Goal: Transaction & Acquisition: Purchase product/service

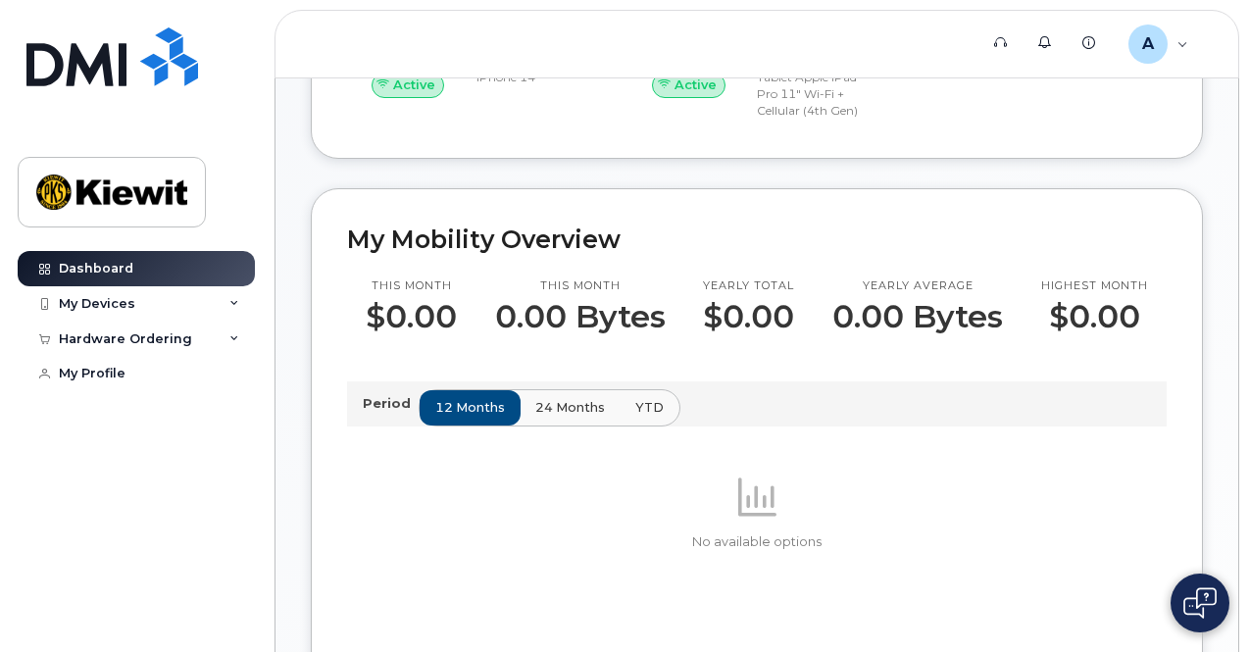
scroll to position [463, 0]
click at [224, 337] on div "Hardware Ordering" at bounding box center [136, 339] width 237 height 35
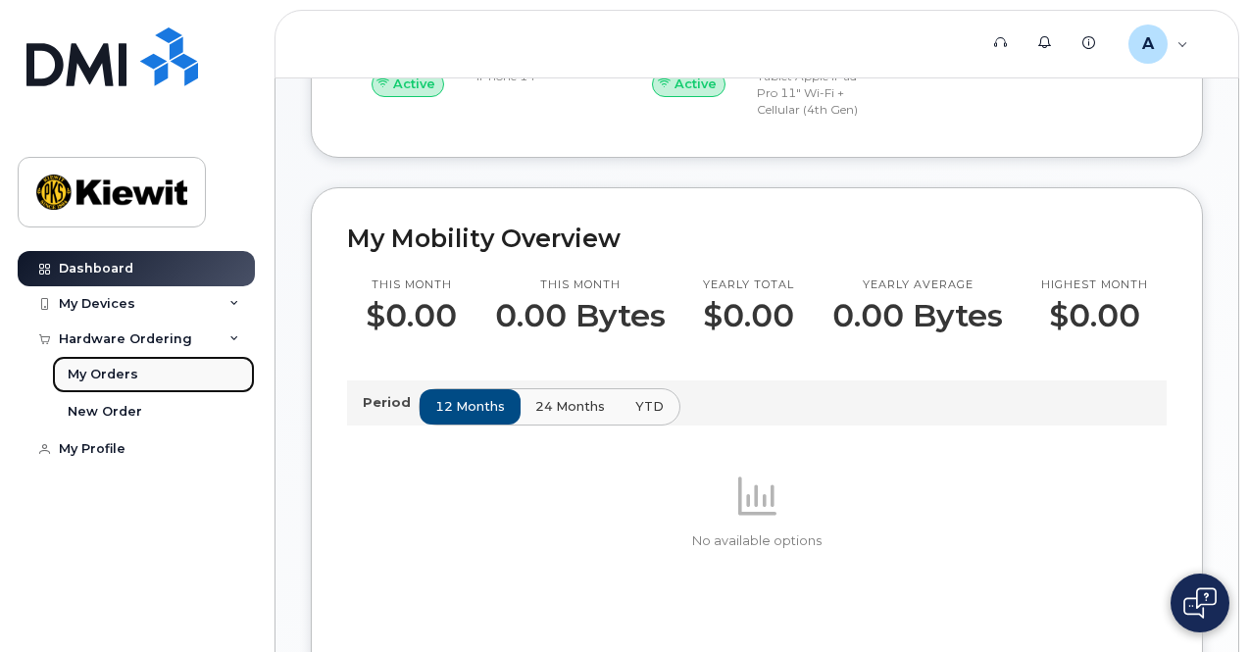
click at [113, 374] on div "My Orders" at bounding box center [103, 375] width 71 height 18
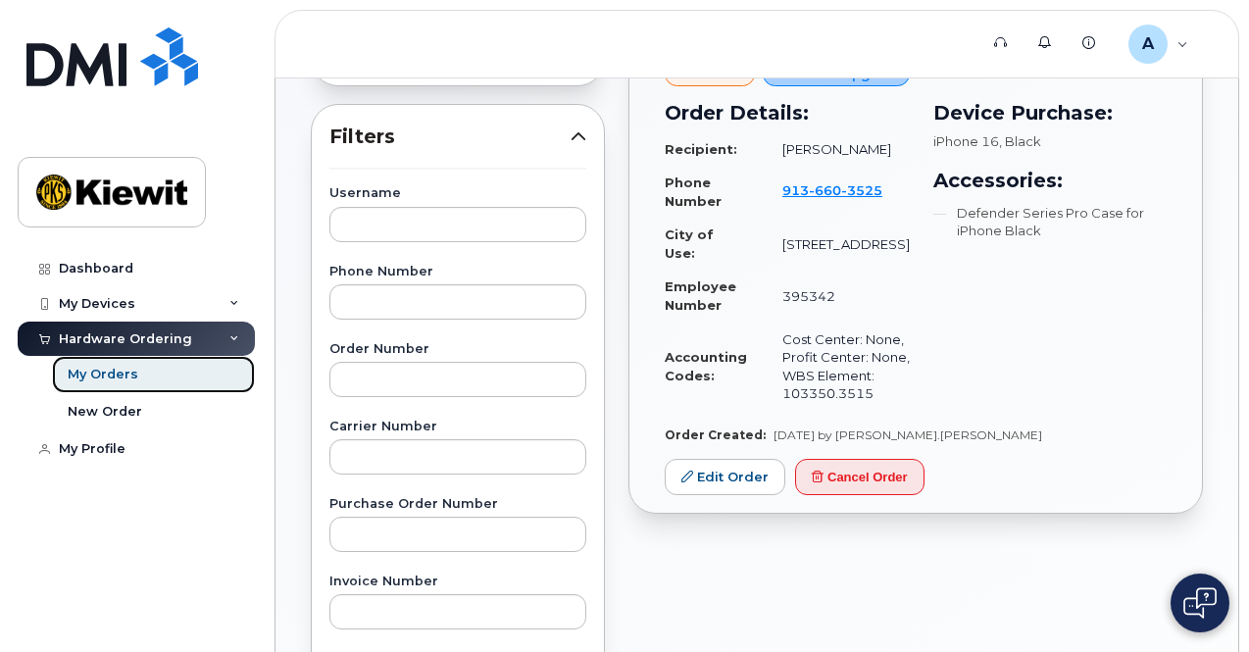
scroll to position [296, 0]
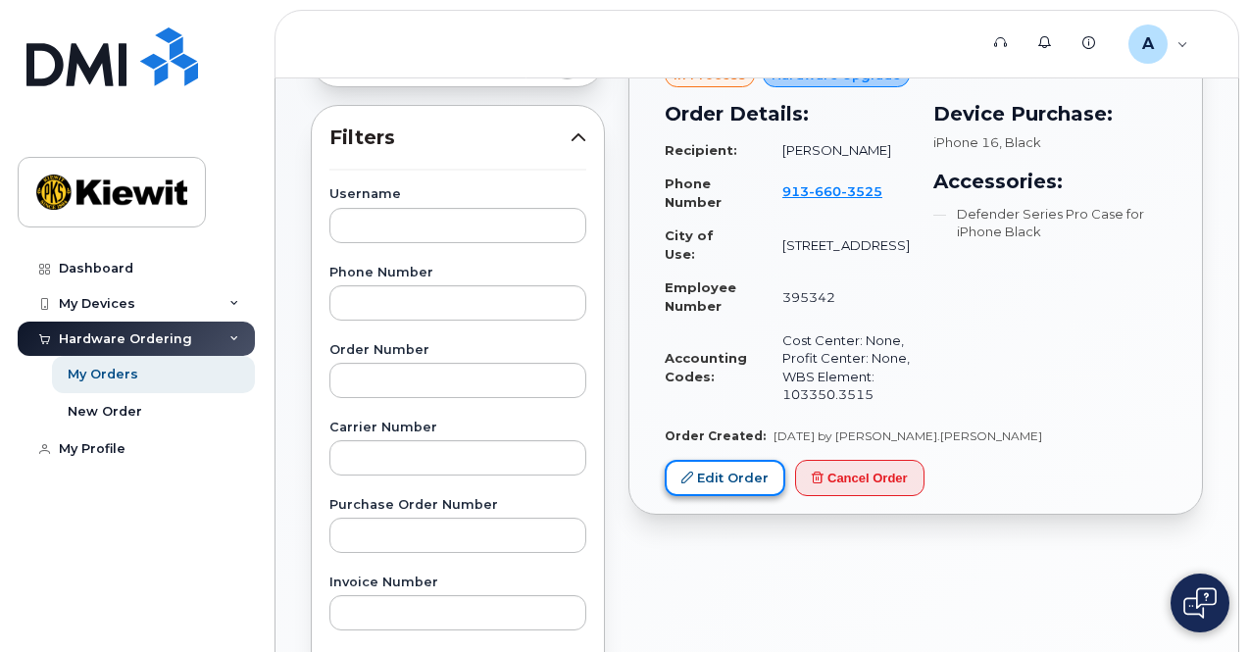
click at [755, 482] on link "Edit Order" at bounding box center [725, 478] width 121 height 36
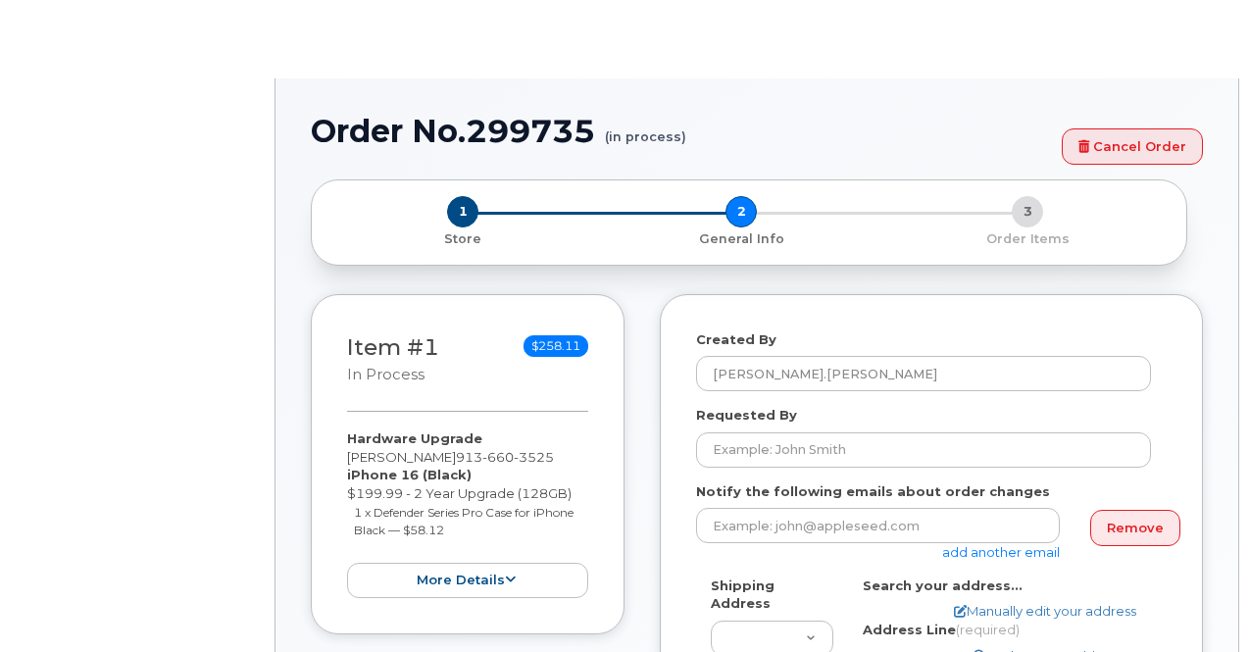
select select
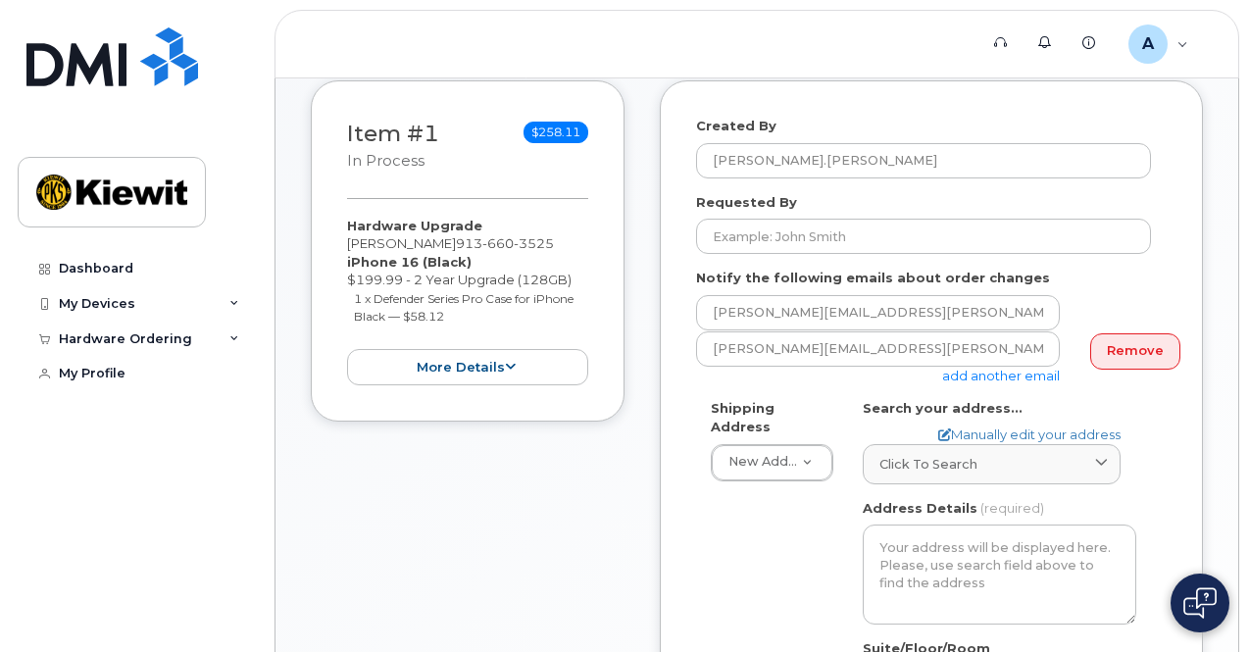
scroll to position [435, 0]
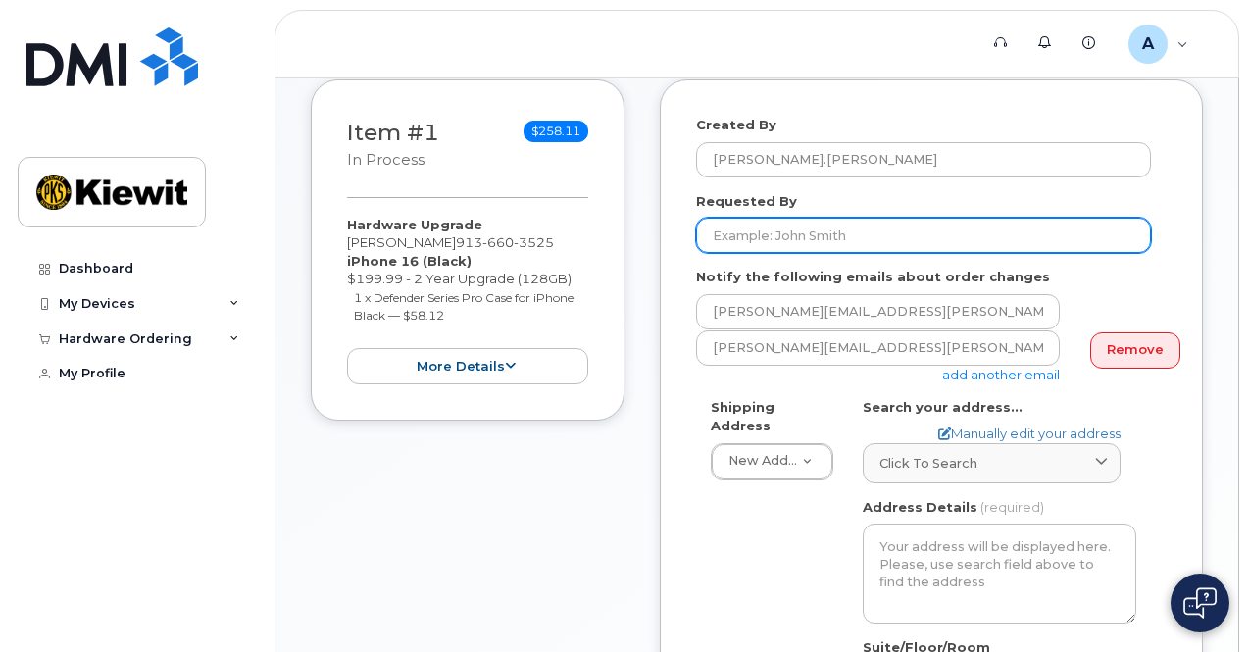
click at [749, 243] on input "Requested By" at bounding box center [923, 235] width 455 height 35
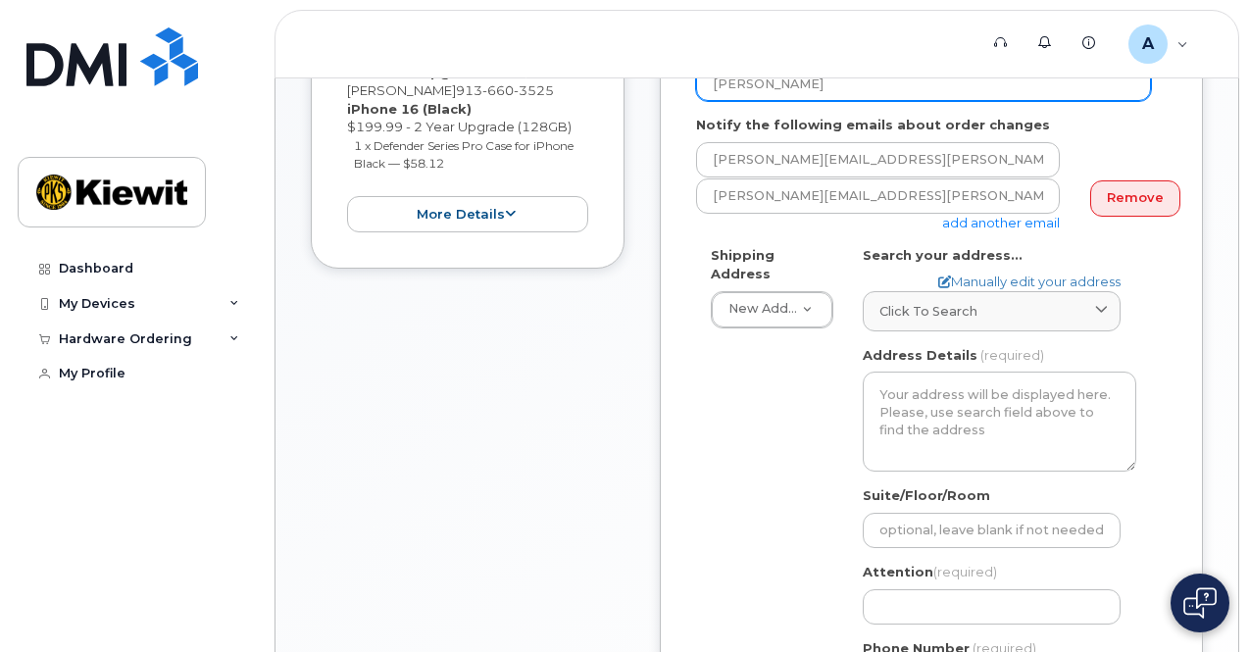
scroll to position [603, 0]
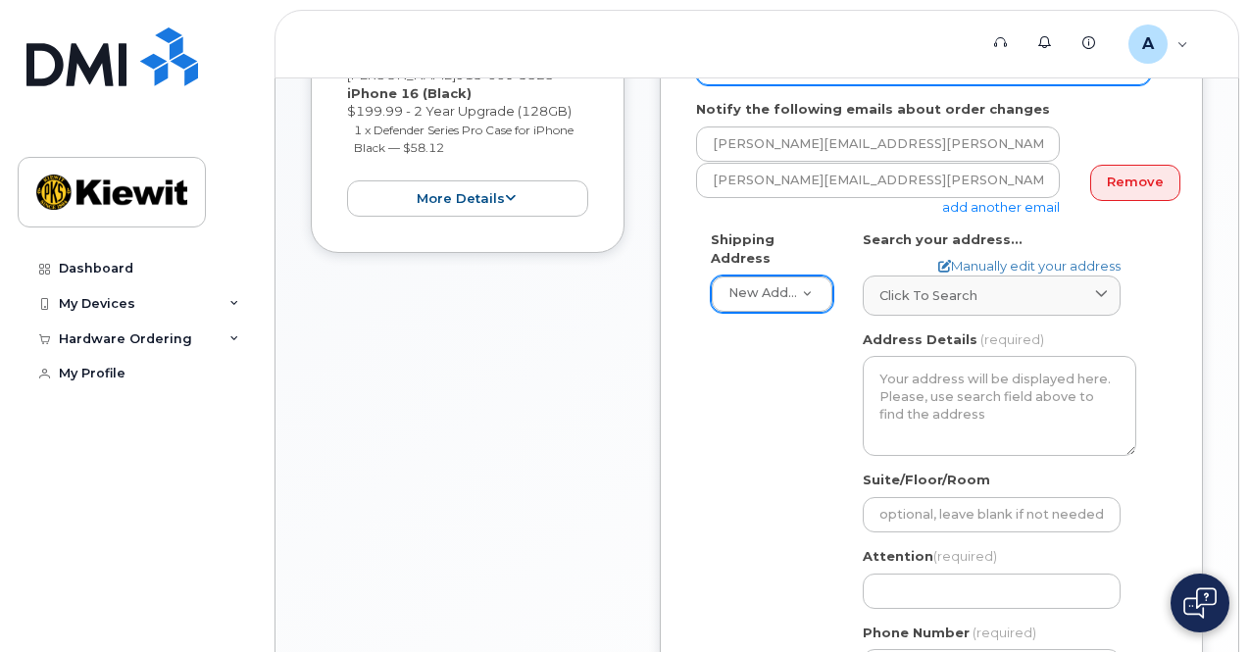
type input "[PERSON_NAME]"
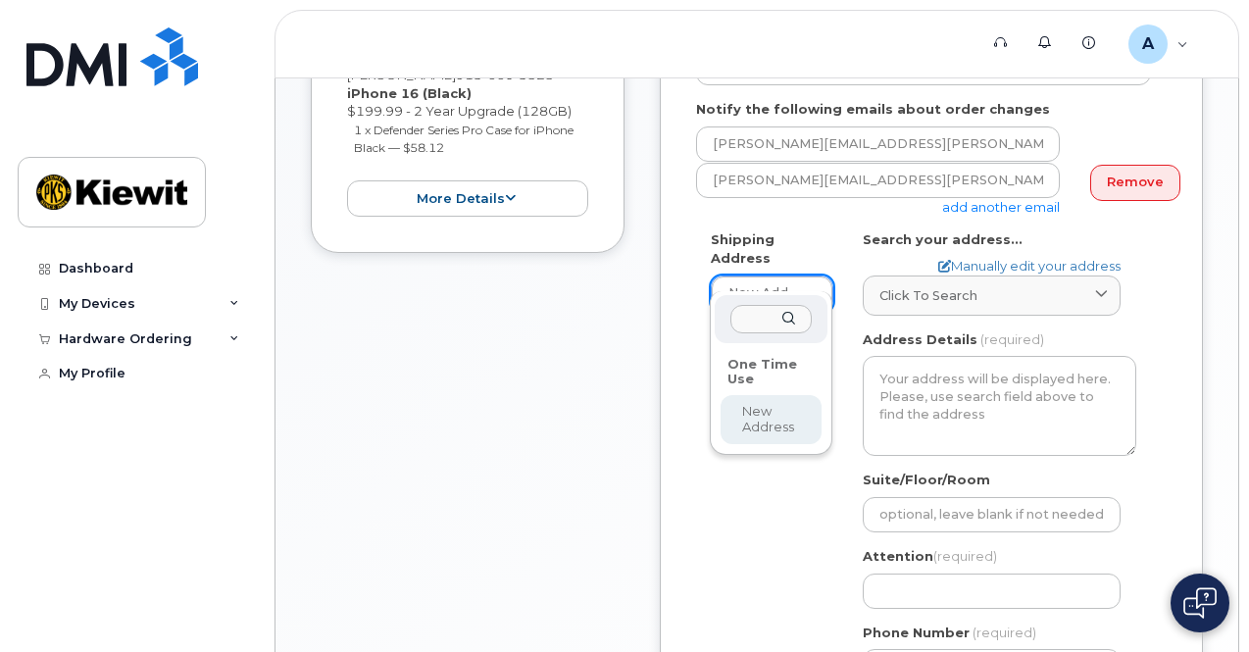
select select
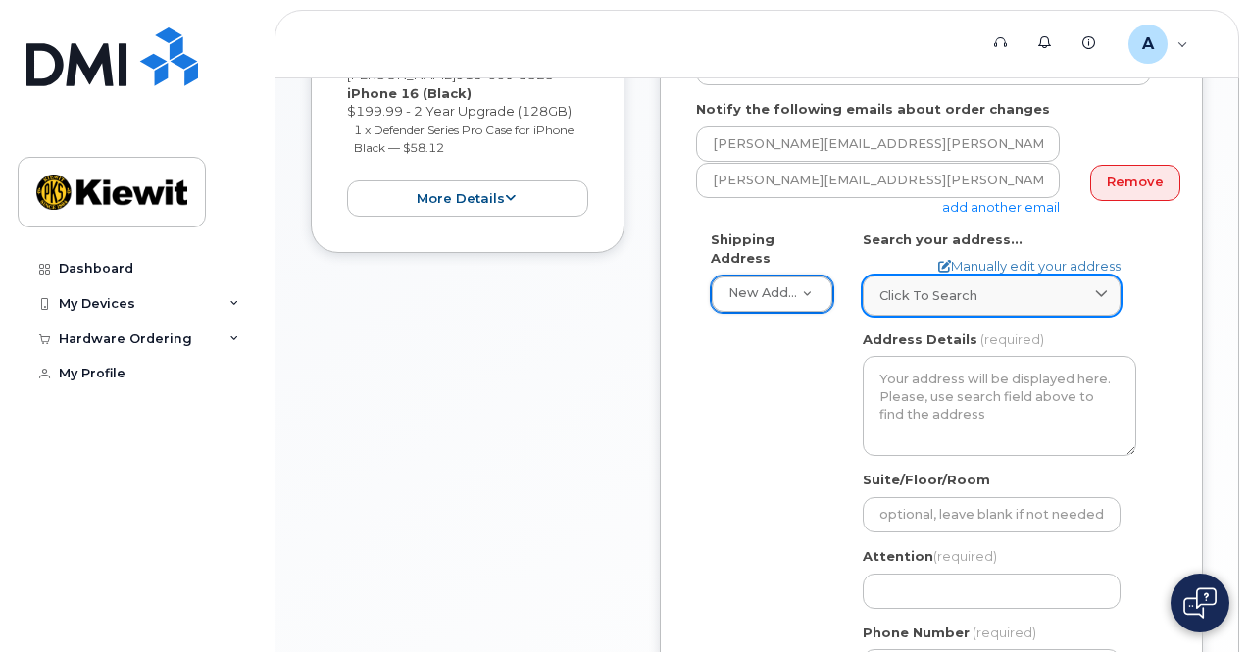
click at [1090, 298] on div "Click to search" at bounding box center [992, 295] width 225 height 19
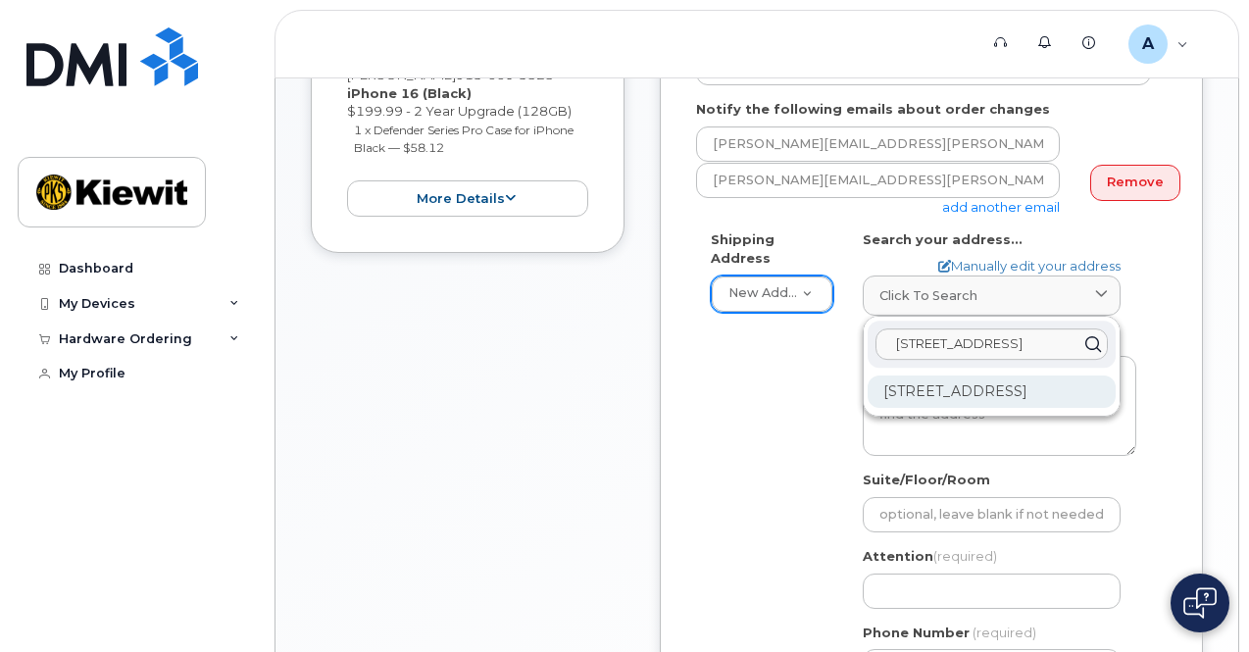
type input "6345 Surrey Ridge"
click at [1016, 408] on div "6345 Surrey Ridge Rd Lisle IL 60532-3247" at bounding box center [992, 392] width 248 height 32
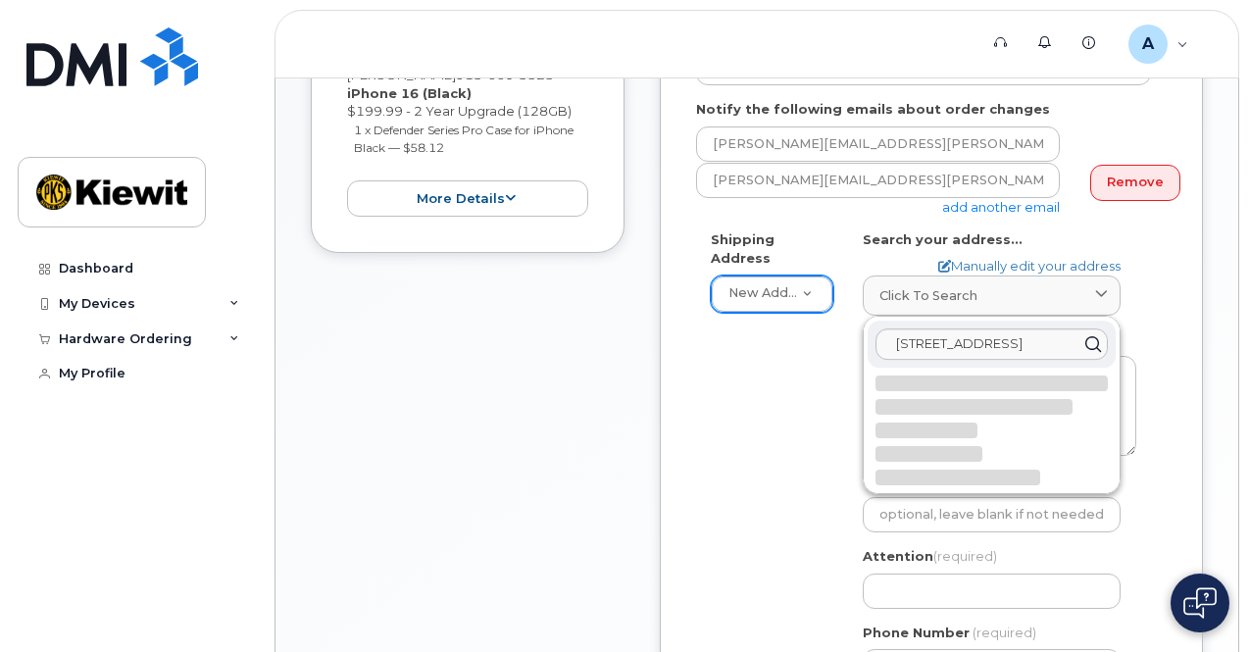
select select
type textarea "6345 Surrey Ridge Rd LISLE IL 60532-3247 UNITED STATES"
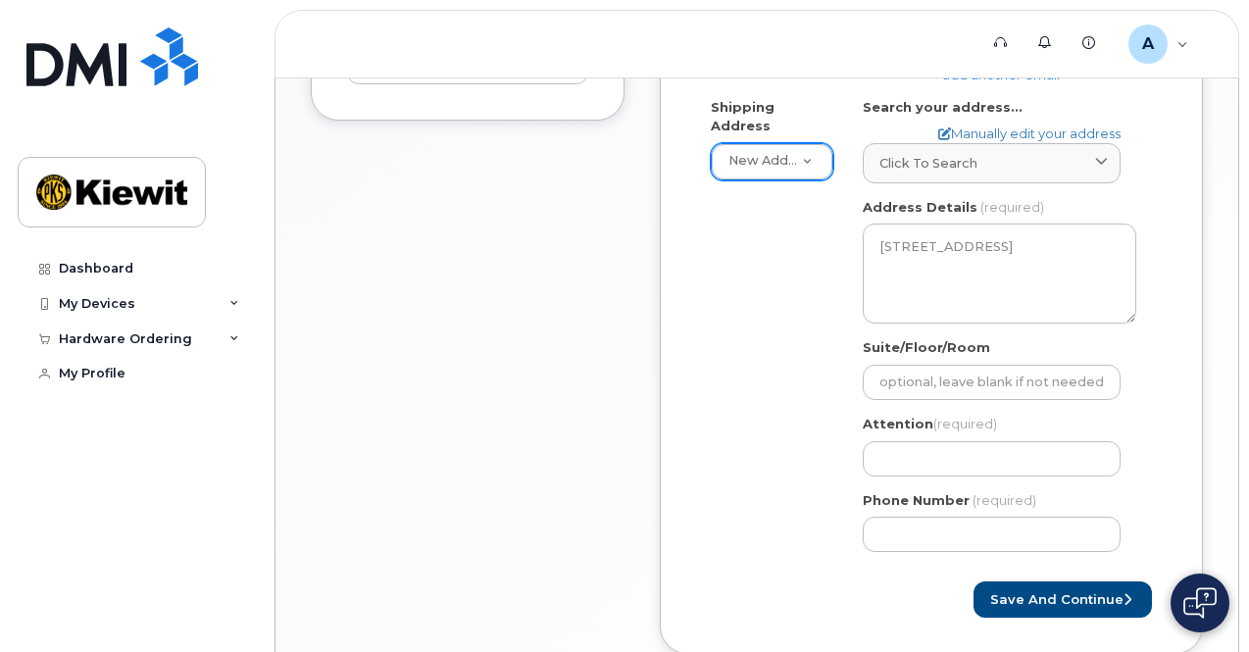
scroll to position [752, 0]
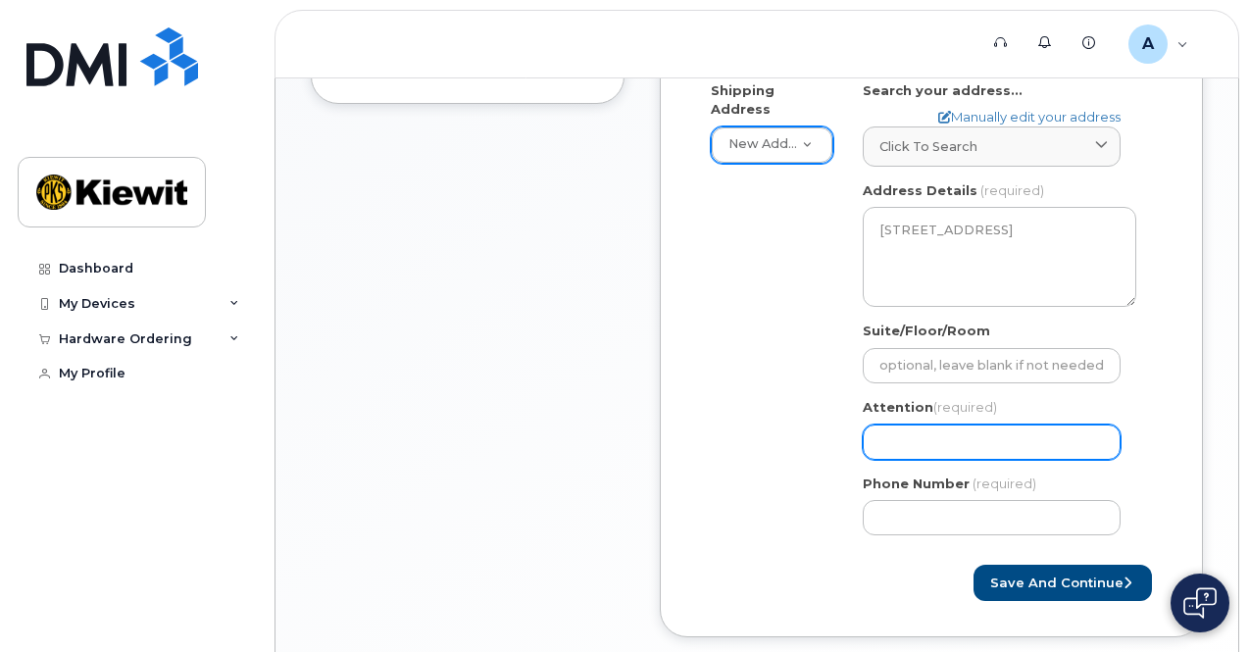
click at [988, 435] on input "Attention (required)" at bounding box center [992, 442] width 258 height 35
select select
type input "A"
select select
type input "Aa"
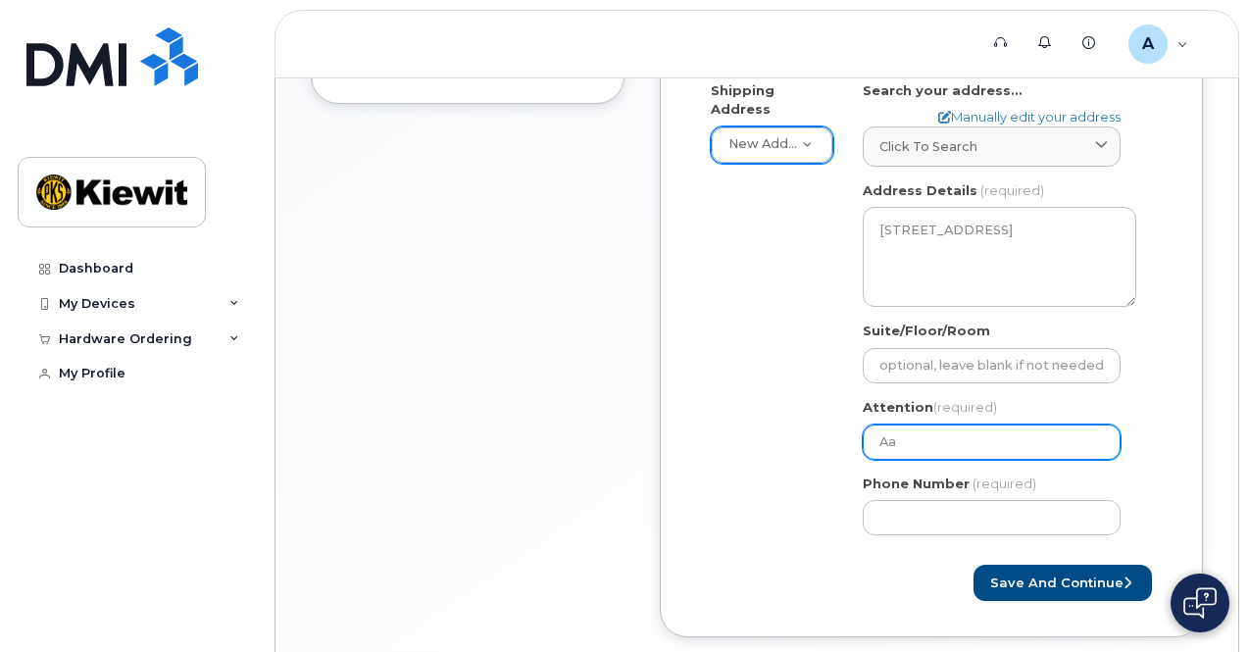
select select
type input "Aaro"
select select
type input "Aaron"
select select
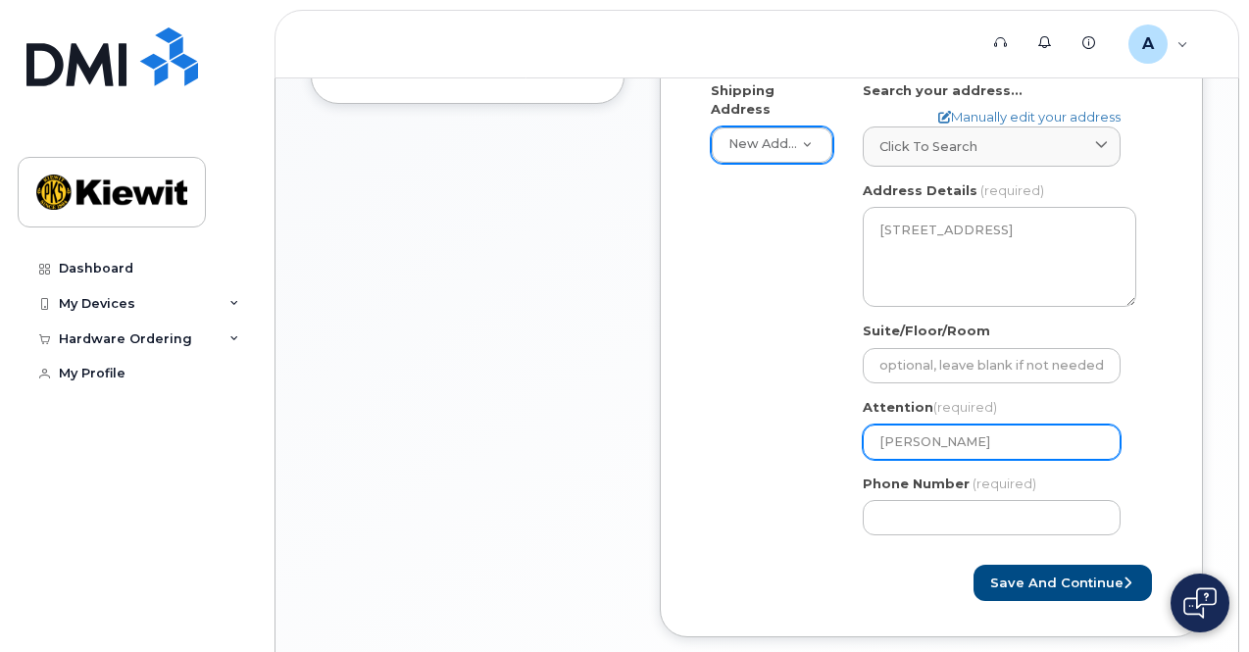
type input "Aaron G"
select select
type input "Aaron Gu"
select select
type input "Aaron Gud"
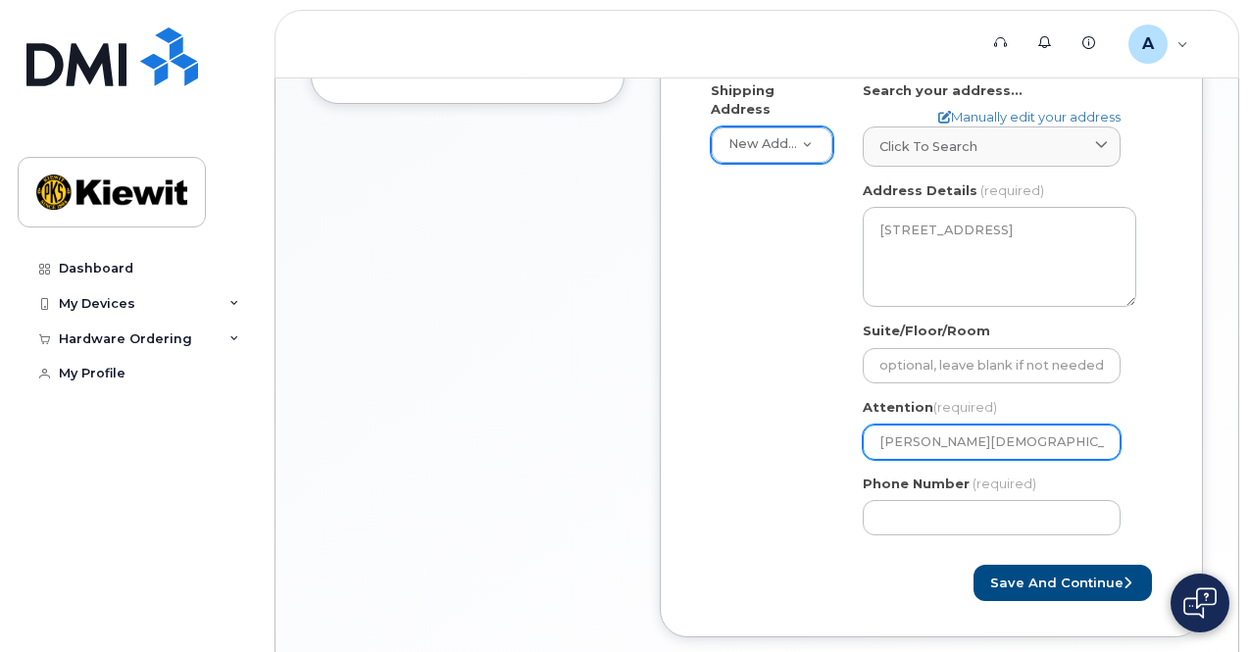
select select
type input "Aaron Gu"
select select
type input "Aaron G"
select select
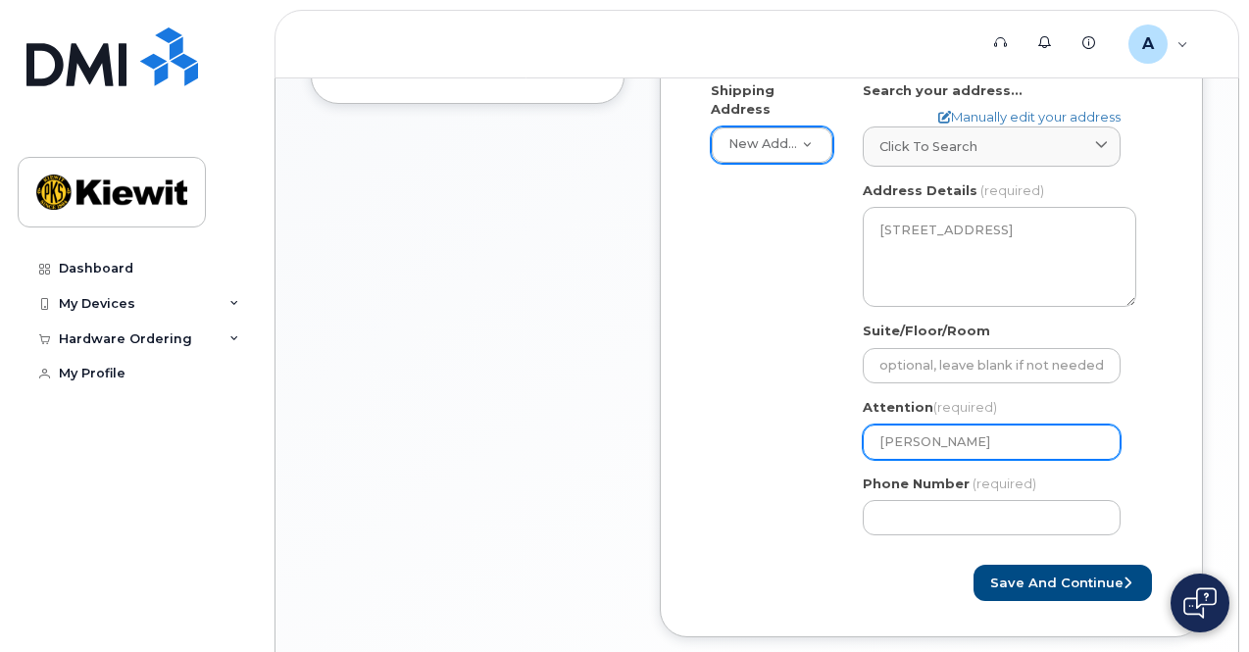
type input "Aaron Gi"
select select
type input "Aaron Gid"
select select
type input "Aaron Gidd"
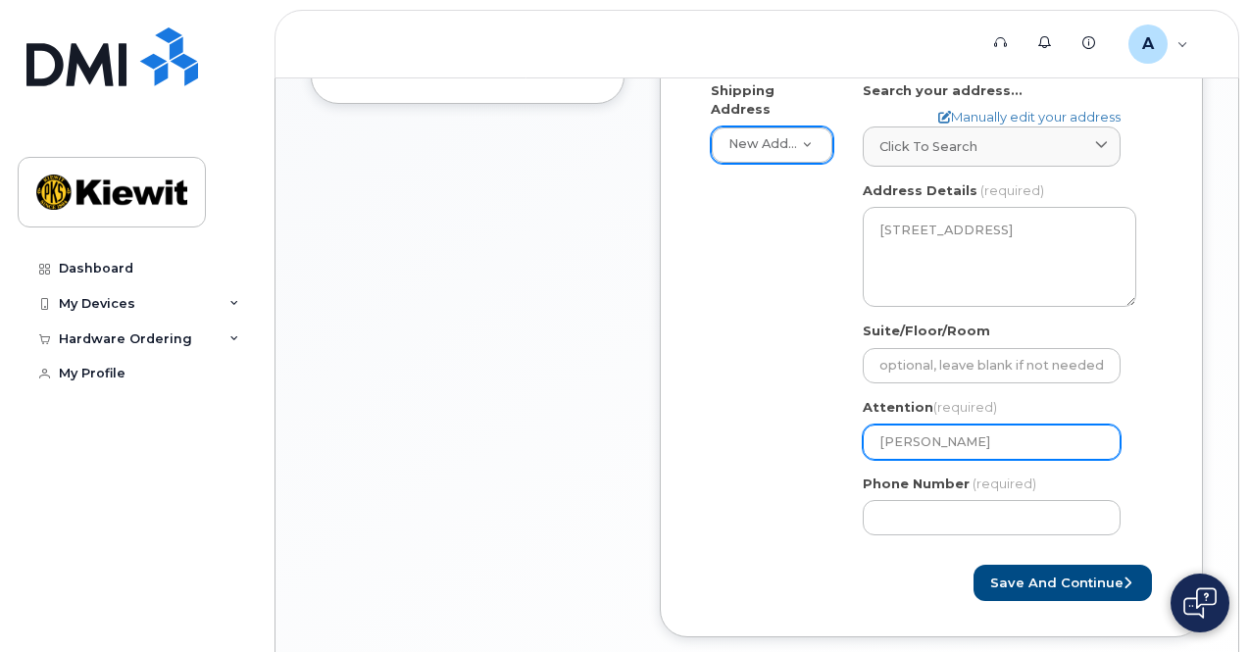
select select
type input "Aaron Gidde"
select select
type input "Aaron Gidden"
select select
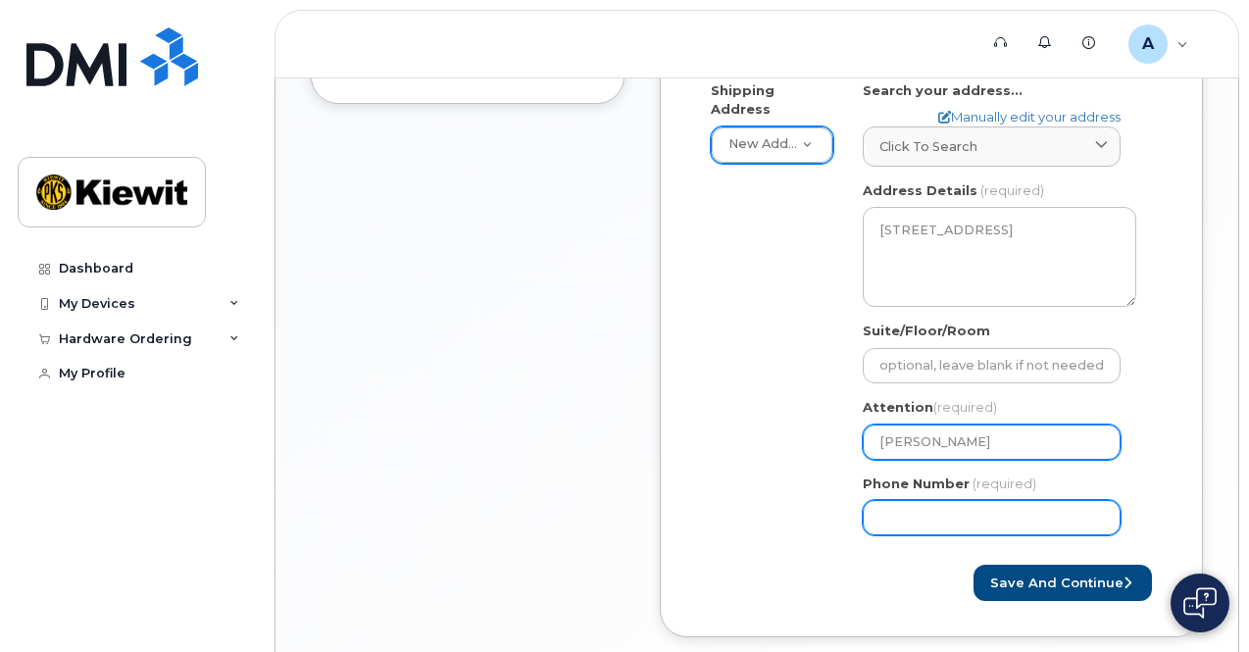
type input "[PERSON_NAME]"
click at [918, 511] on input "Phone Number" at bounding box center [992, 517] width 258 height 35
type input "913"
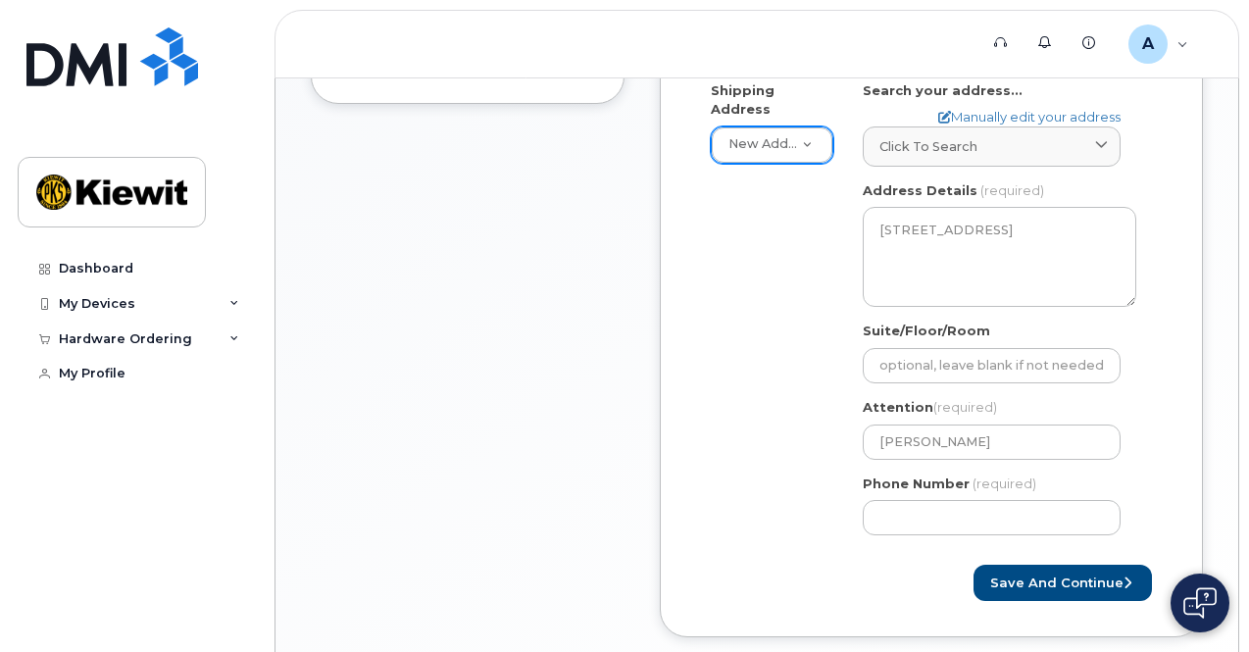
click at [704, 529] on div "Shipping Address New Address New Address IL Lisle Search your address... Manual…" at bounding box center [923, 315] width 455 height 469
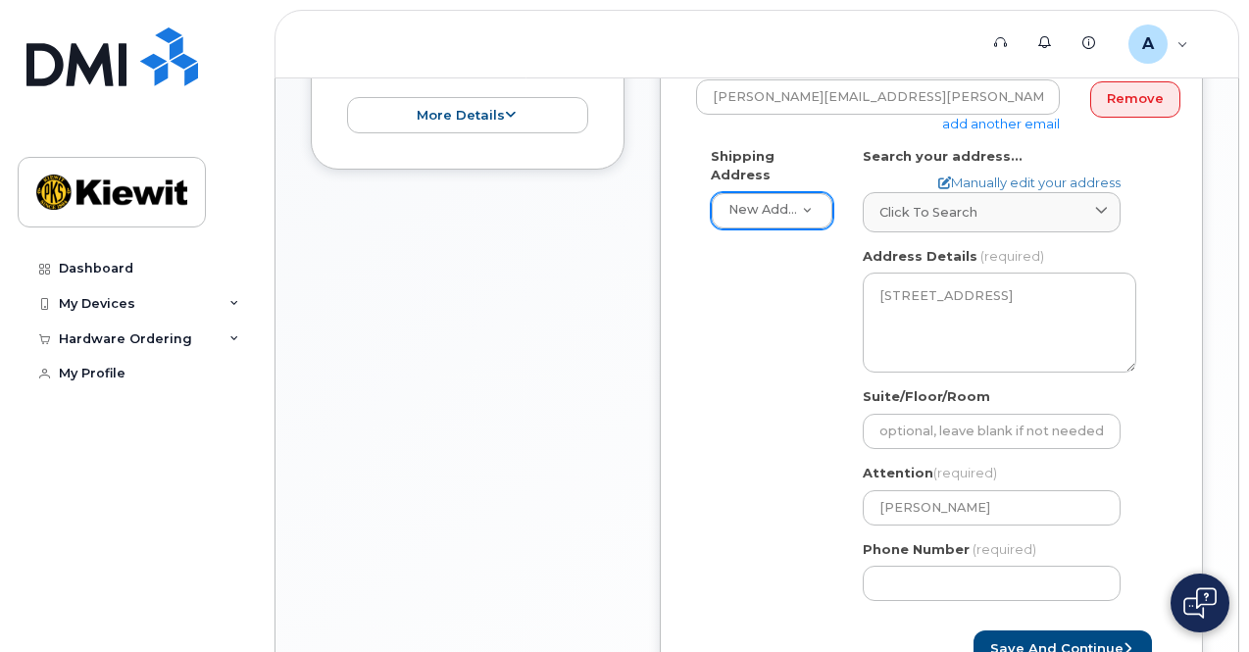
scroll to position [860, 0]
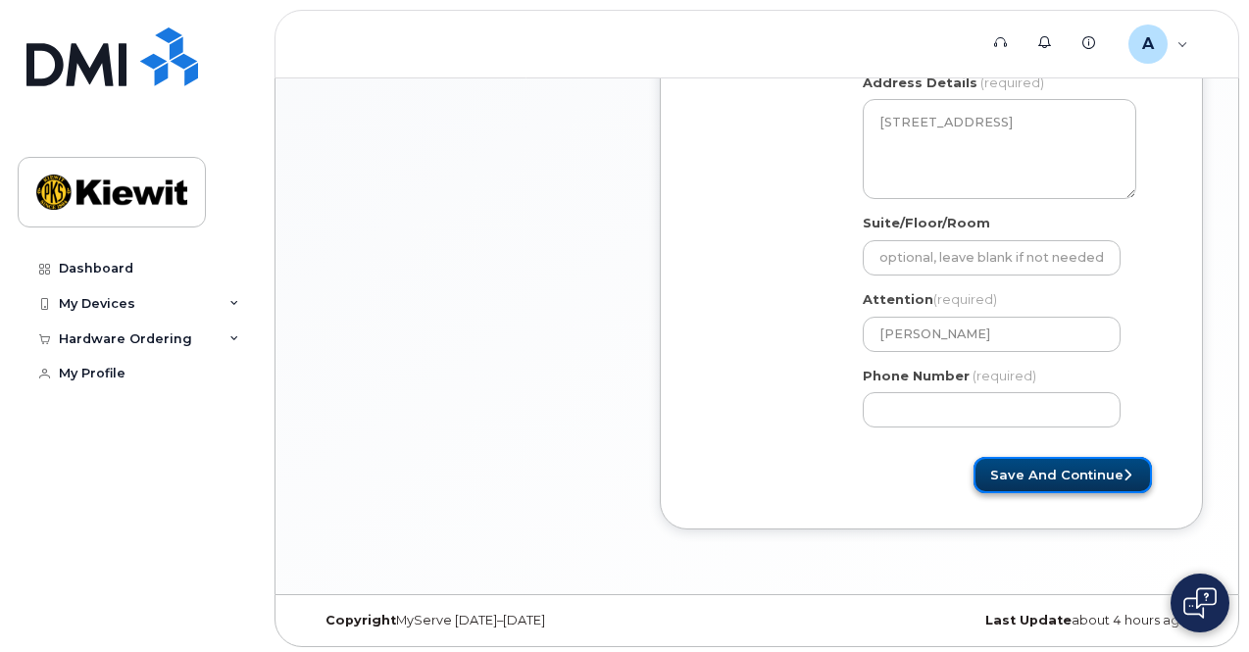
click at [1057, 477] on button "Save and Continue" at bounding box center [1063, 475] width 178 height 36
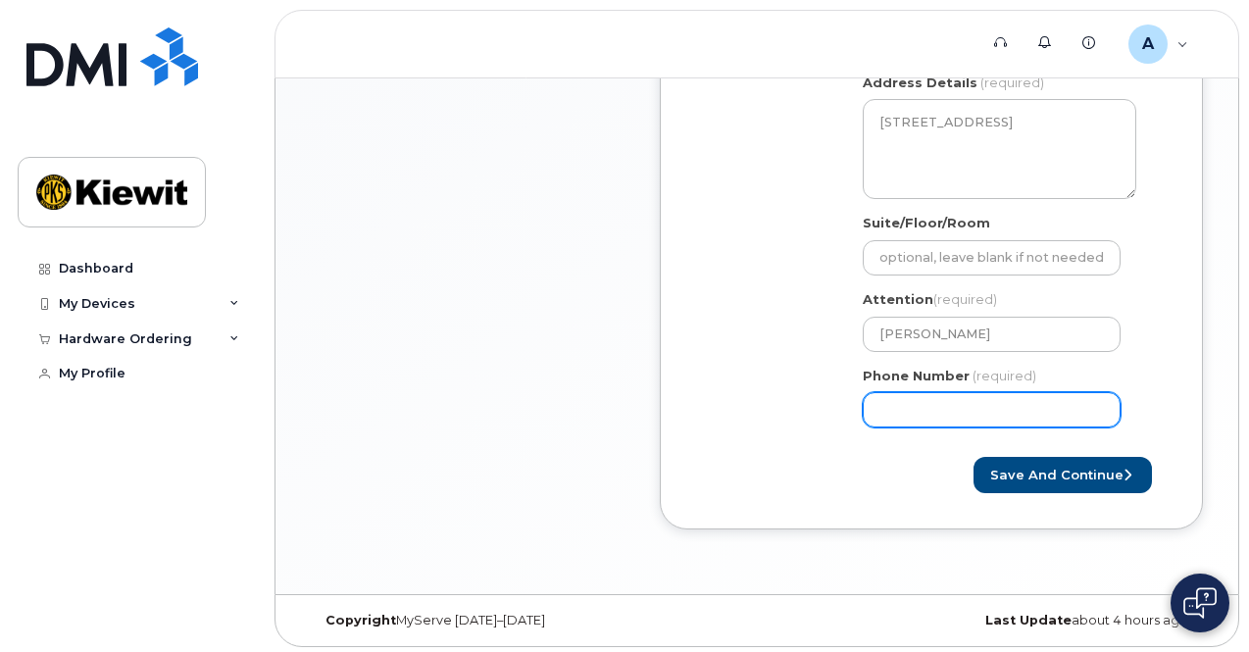
click at [997, 408] on input "Phone Number" at bounding box center [992, 409] width 258 height 35
select select
type input "9136603525"
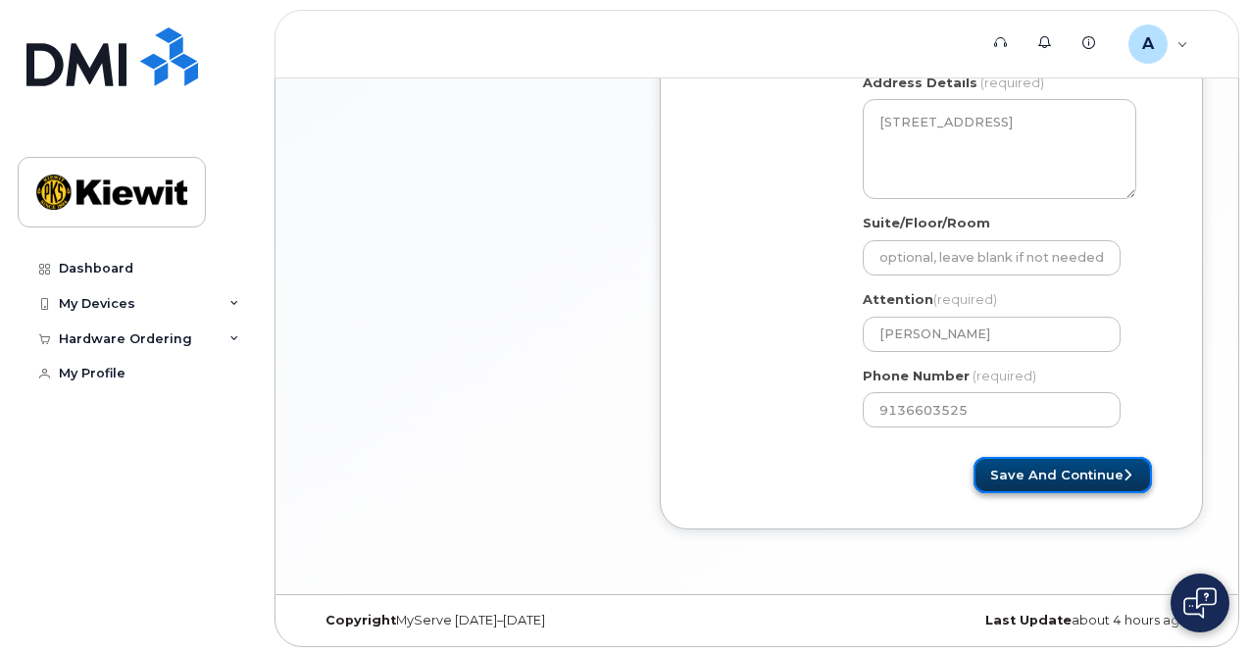
click at [1037, 467] on button "Save and Continue" at bounding box center [1063, 475] width 178 height 36
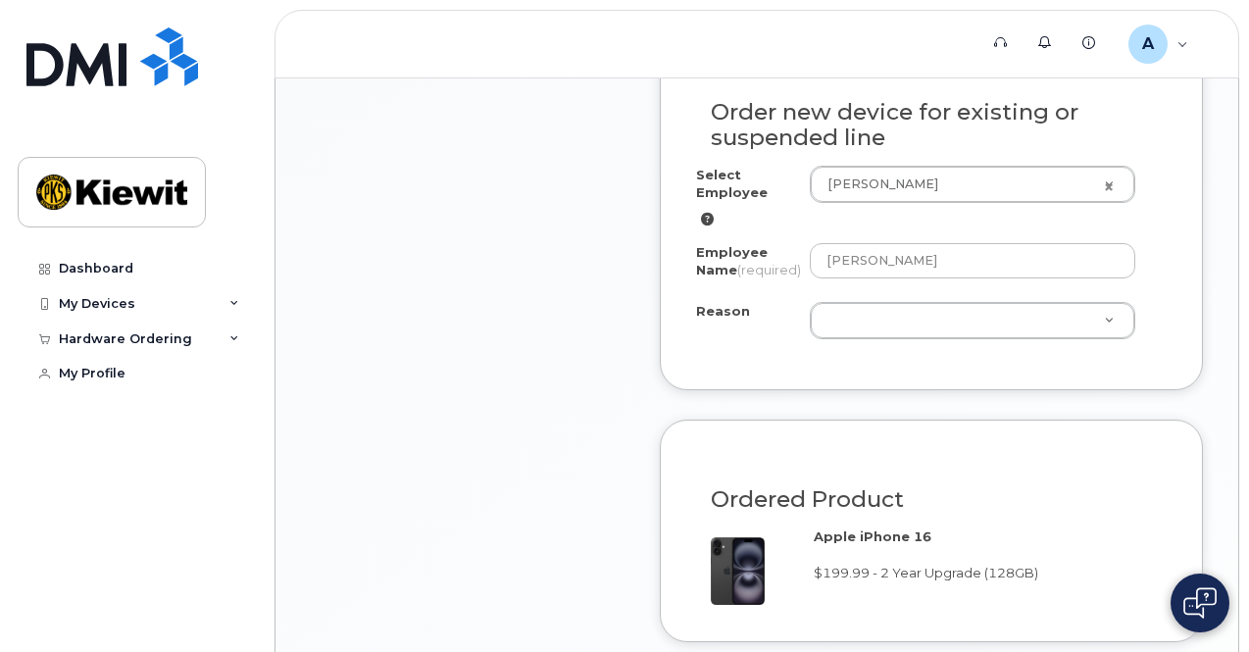
scroll to position [1270, 0]
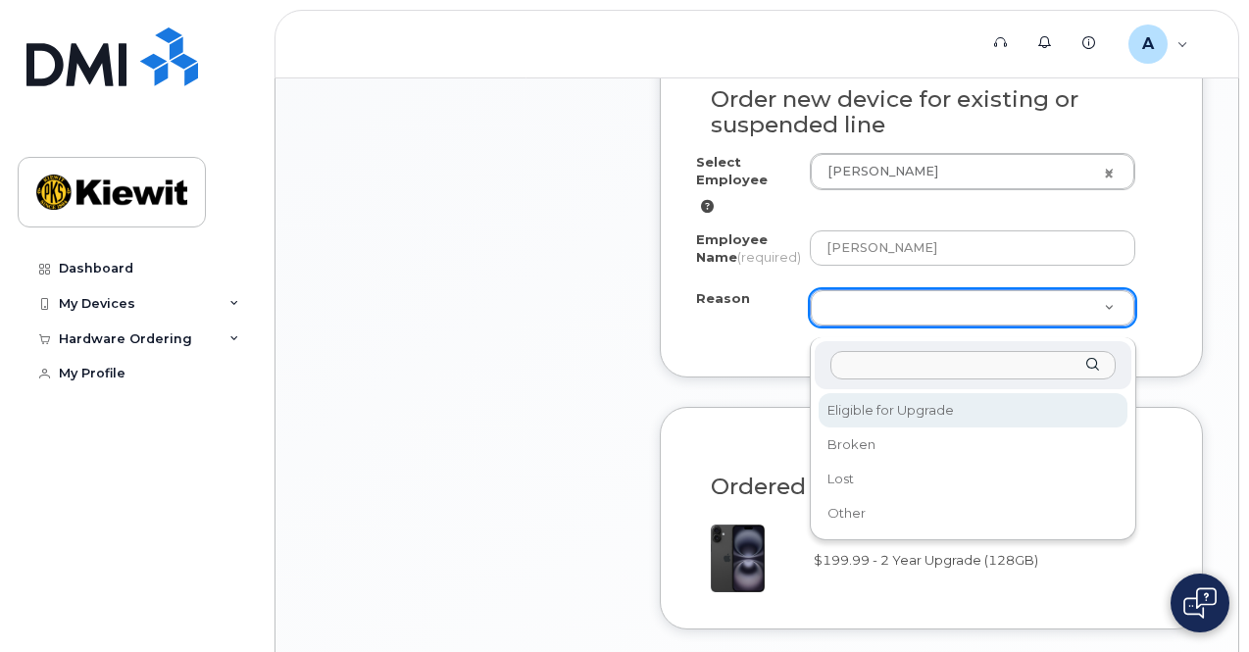
select select "eligible_for_upgrade"
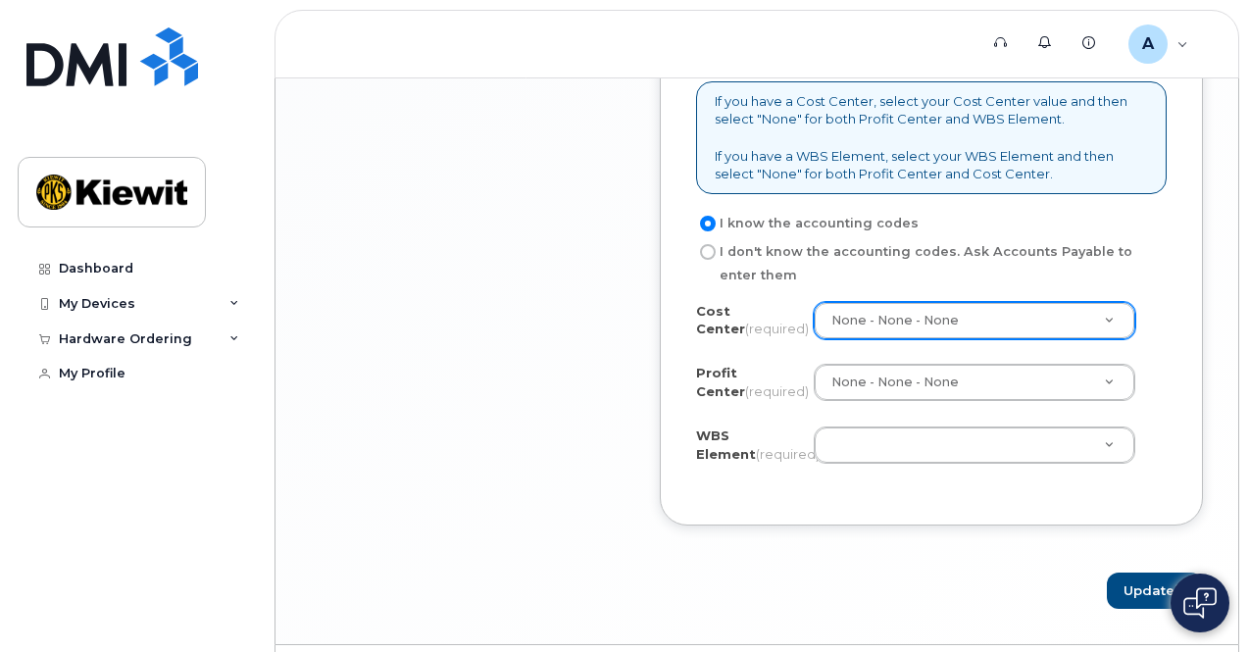
scroll to position [1945, 0]
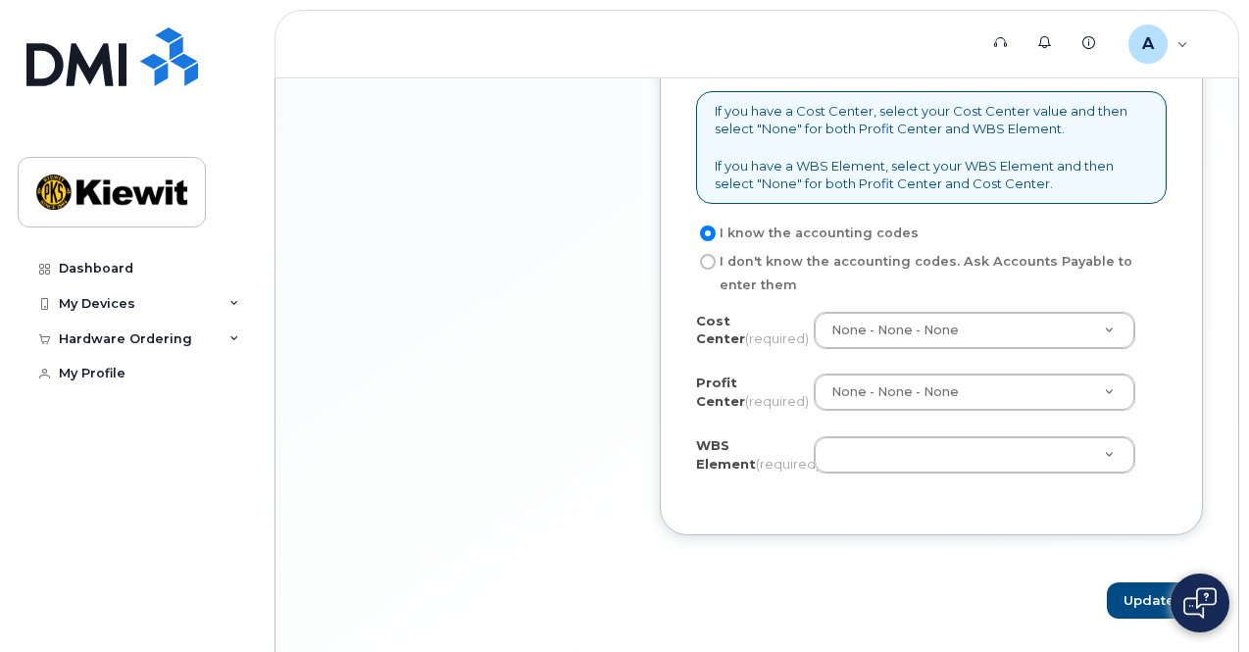
click at [714, 266] on label "I don't know the accounting codes. Ask Accounts Payable to enter them" at bounding box center [923, 273] width 455 height 47
click at [714, 266] on input "I don't know the accounting codes. Ask Accounts Payable to enter them" at bounding box center [708, 262] width 16 height 16
radio input "true"
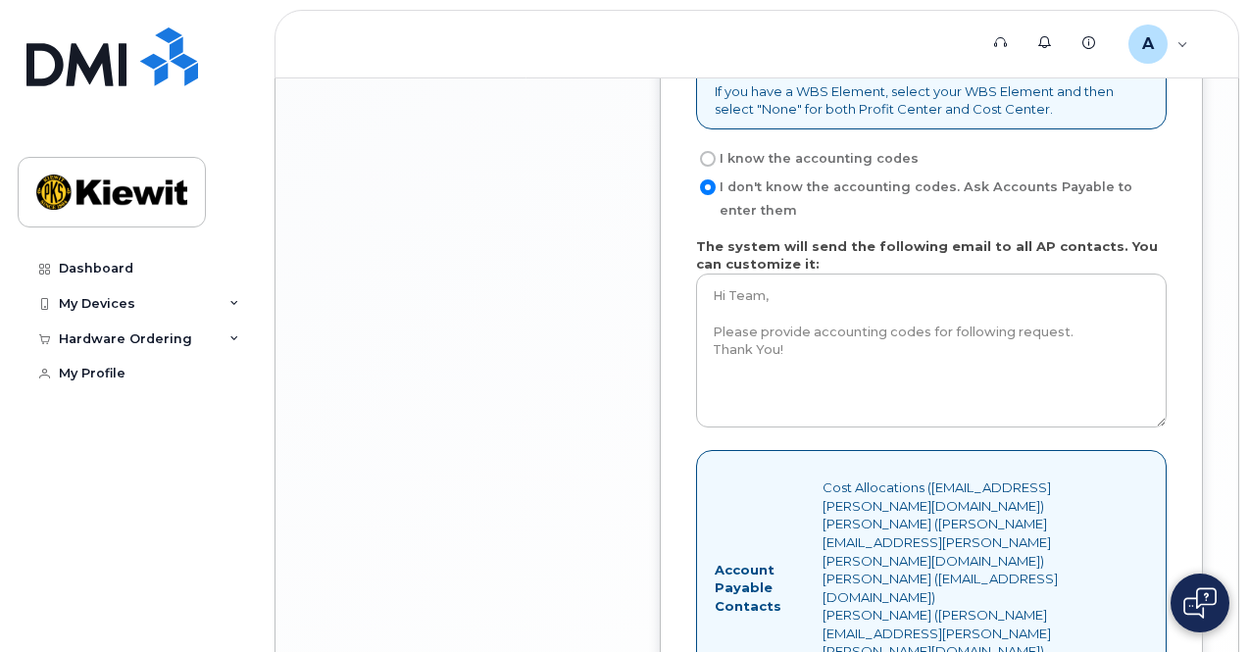
scroll to position [2263, 0]
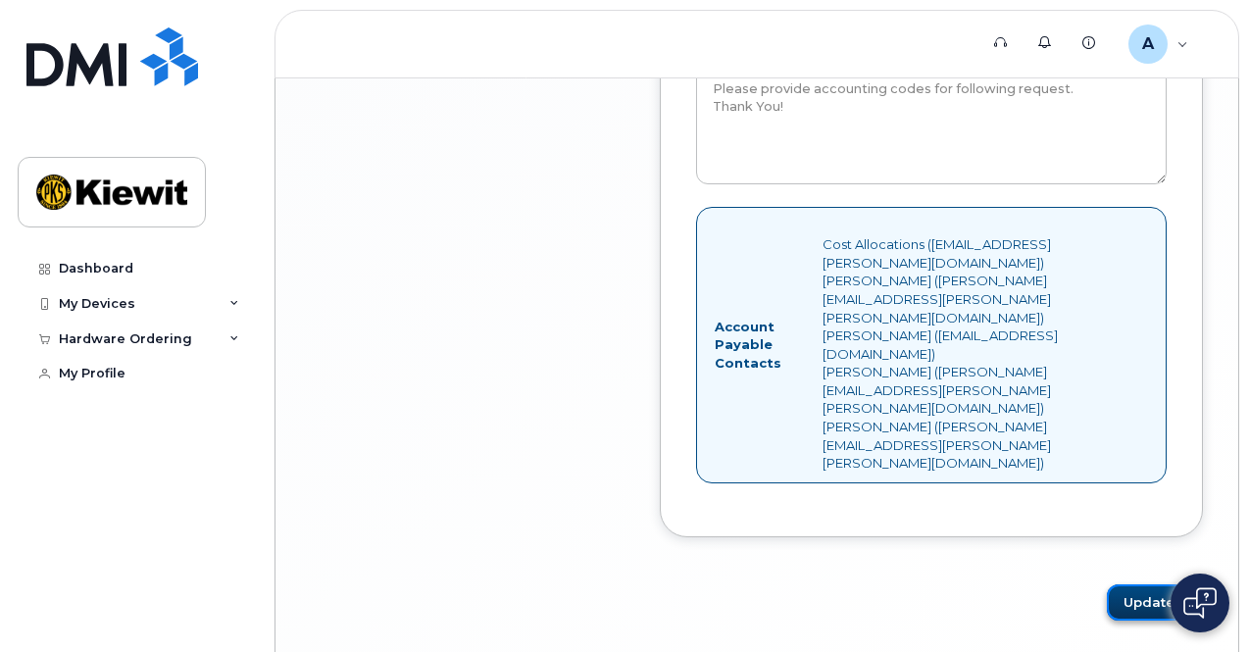
click at [1172, 584] on button "Update" at bounding box center [1155, 602] width 96 height 36
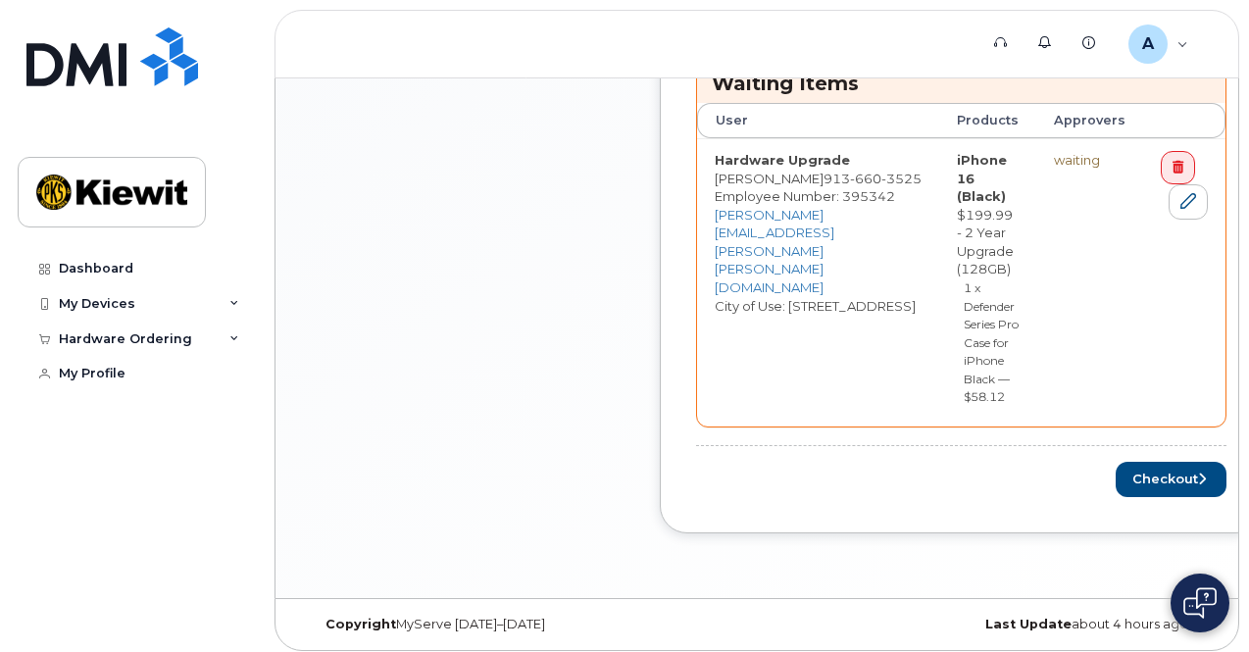
scroll to position [1044, 0]
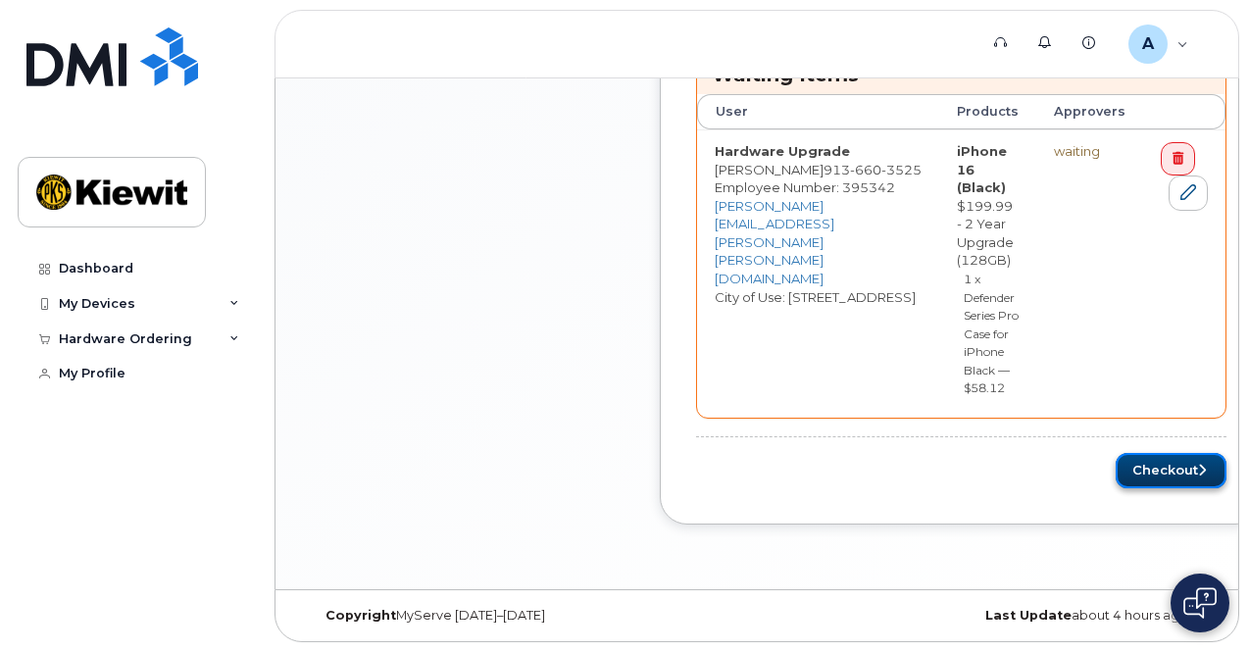
click at [1157, 469] on button "Checkout" at bounding box center [1171, 471] width 111 height 36
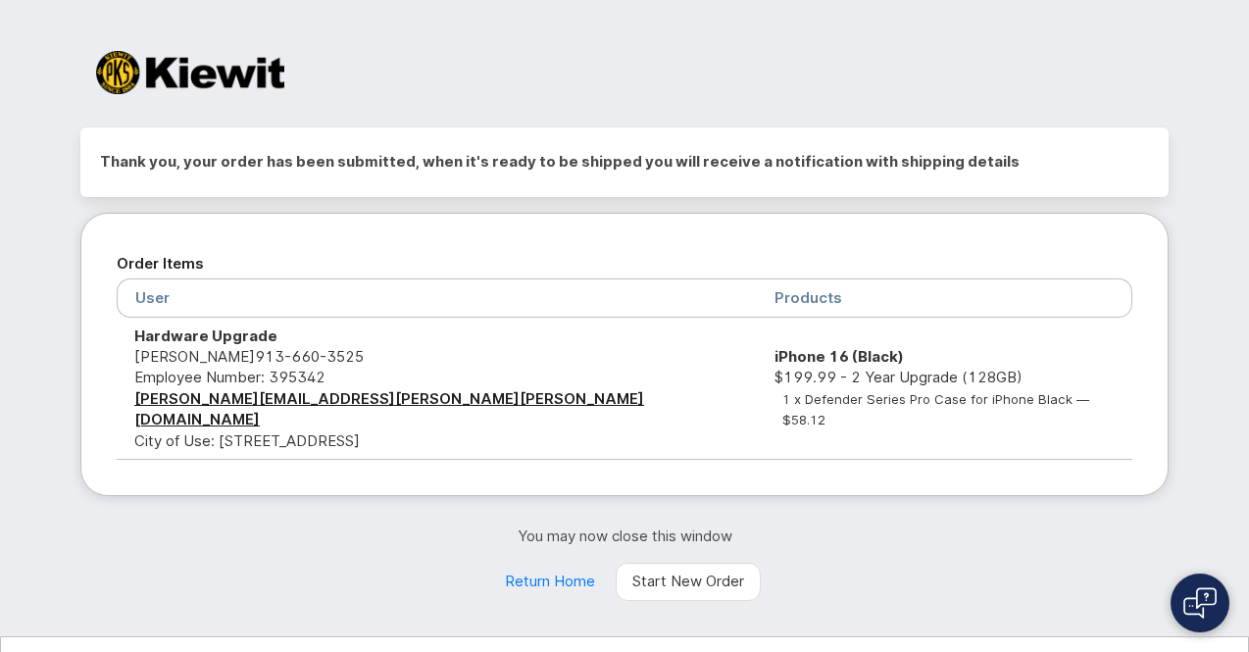
scroll to position [13, 0]
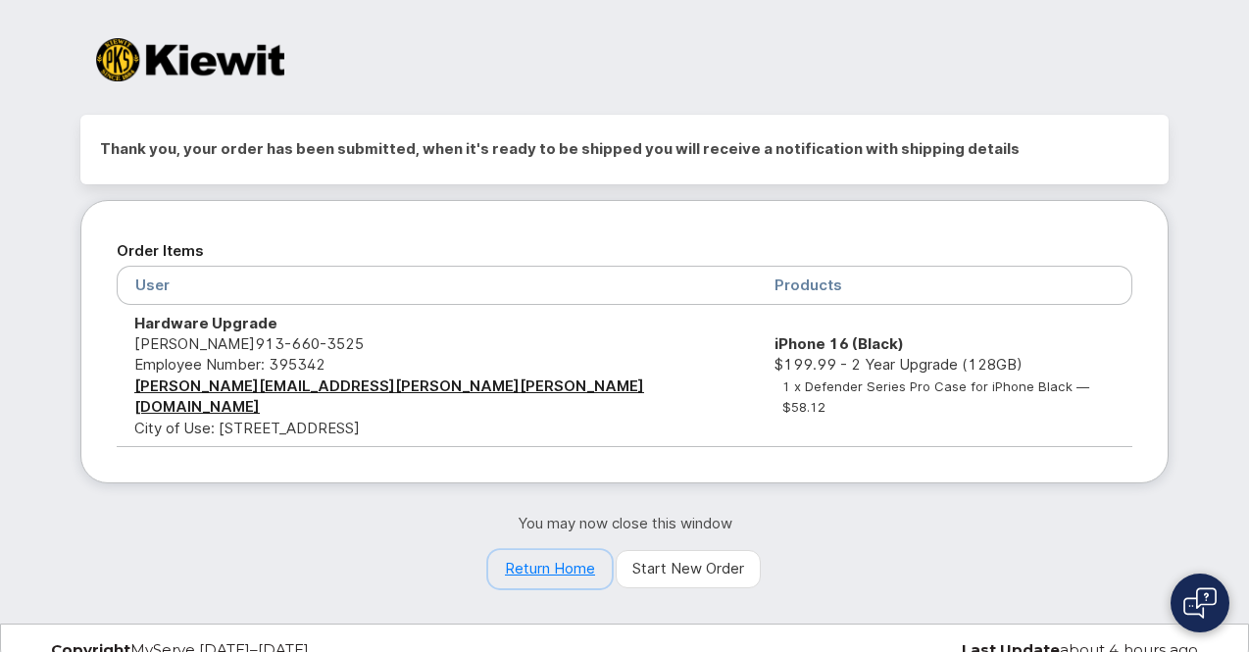
click at [535, 550] on link "Return Home" at bounding box center [550, 569] width 124 height 39
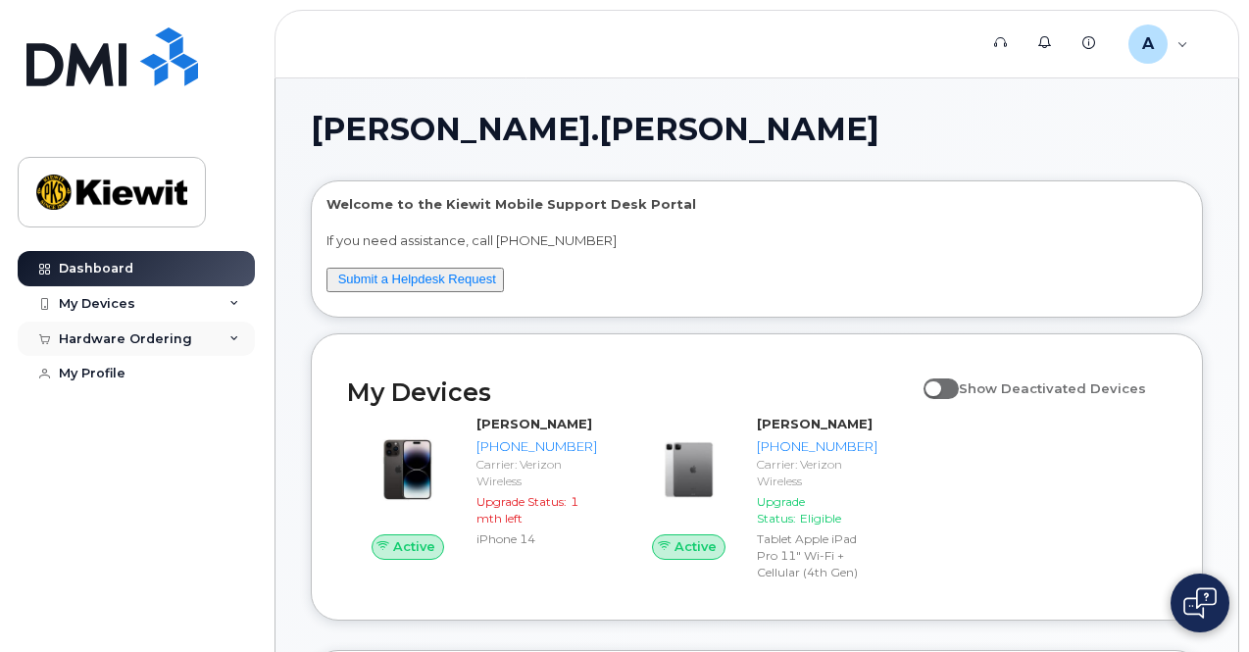
click at [126, 336] on div "Hardware Ordering" at bounding box center [125, 339] width 133 height 16
click at [123, 372] on div "My Orders" at bounding box center [103, 375] width 71 height 18
